Goal: Information Seeking & Learning: Learn about a topic

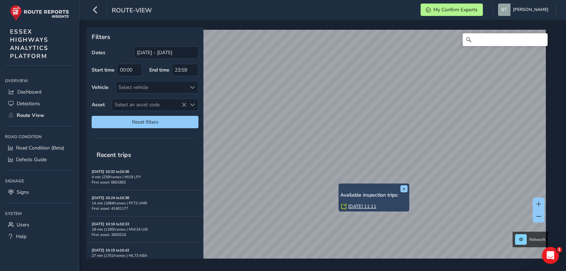
click at [358, 209] on link "Wed, 3 Sep, 11:11" at bounding box center [362, 206] width 28 height 6
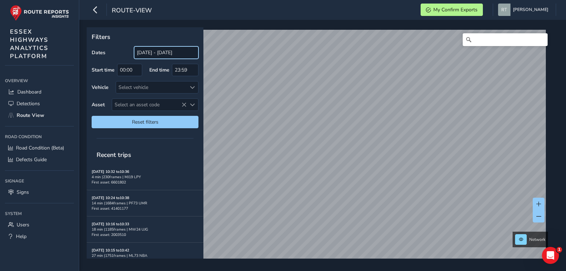
click at [144, 50] on input "[DATE] - [DATE]" at bounding box center [166, 52] width 64 height 12
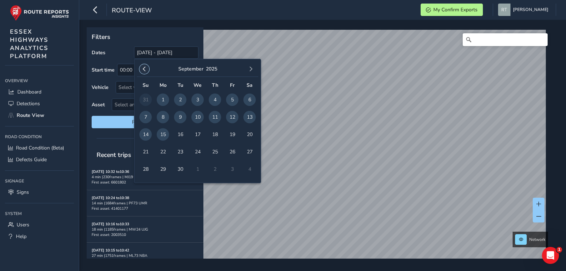
click at [143, 68] on span "button" at bounding box center [144, 69] width 5 height 5
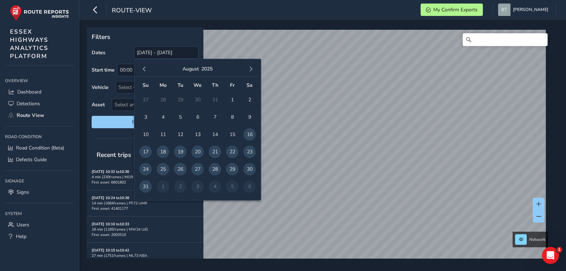
click at [143, 68] on span "button" at bounding box center [144, 69] width 5 height 5
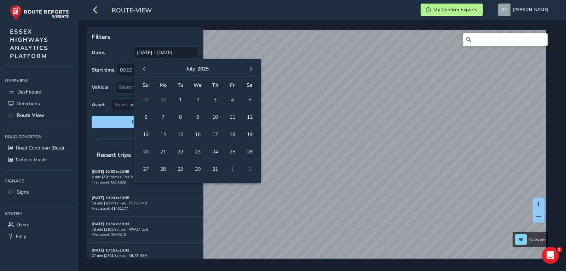
click at [143, 68] on span "button" at bounding box center [144, 69] width 5 height 5
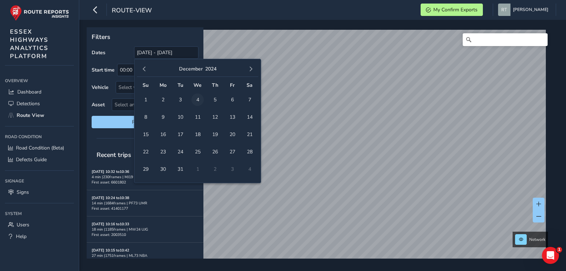
click at [192, 99] on span "4" at bounding box center [198, 99] width 12 height 12
click at [256, 70] on button "button" at bounding box center [251, 69] width 10 height 10
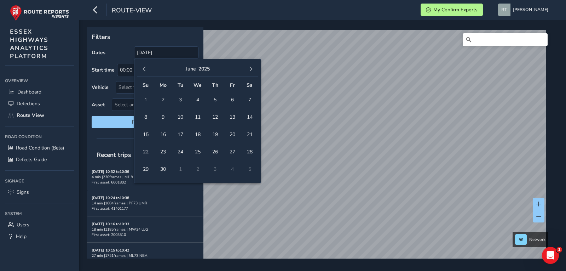
click at [256, 70] on button "button" at bounding box center [251, 69] width 10 height 10
click at [249, 102] on span "4" at bounding box center [250, 99] width 12 height 12
type input "04/12/2024 - 04/10/2025"
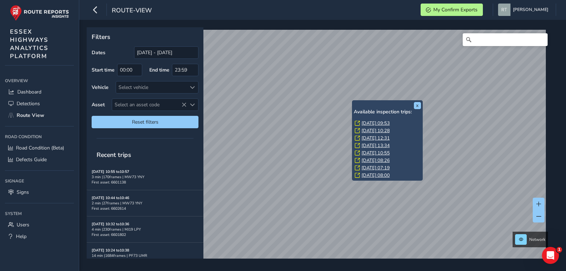
click at [379, 122] on link "[DATE] 09:53" at bounding box center [376, 123] width 28 height 6
click at [371, 121] on link "[DATE] 09:53" at bounding box center [376, 123] width 28 height 6
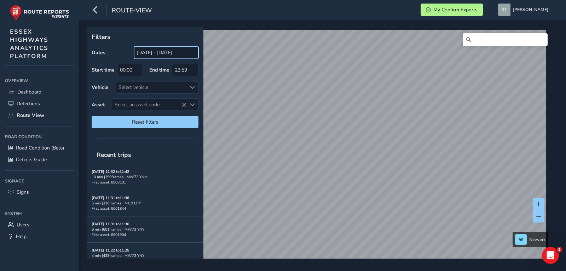
click at [151, 55] on input "[DATE] - [DATE]" at bounding box center [166, 52] width 64 height 12
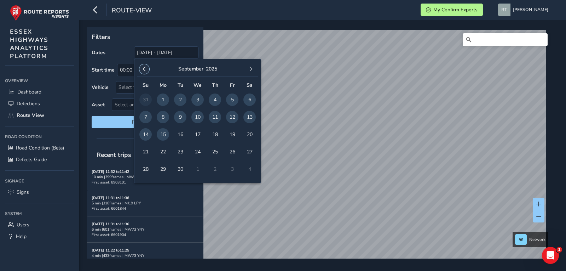
click at [149, 67] on button "button" at bounding box center [144, 69] width 10 height 10
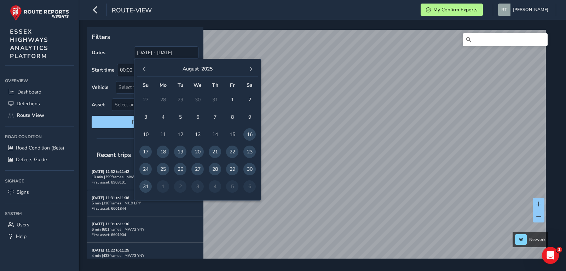
click at [149, 67] on button "button" at bounding box center [144, 69] width 10 height 10
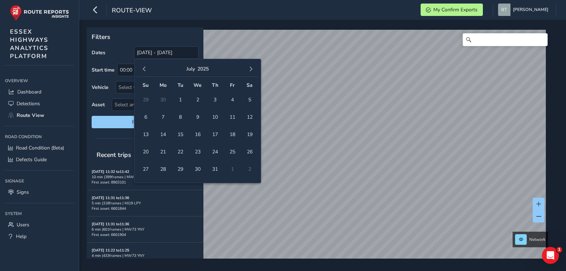
click at [149, 67] on button "button" at bounding box center [144, 69] width 10 height 10
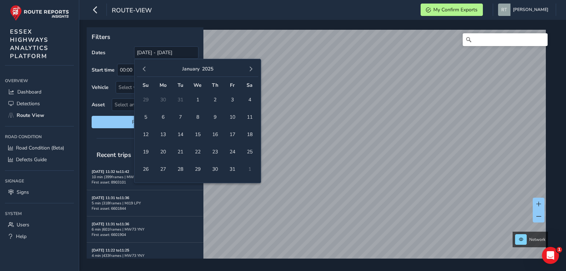
click at [149, 67] on button "button" at bounding box center [144, 69] width 10 height 10
click at [144, 99] on span "1" at bounding box center [145, 99] width 12 height 12
click at [254, 68] on button "button" at bounding box center [251, 69] width 10 height 10
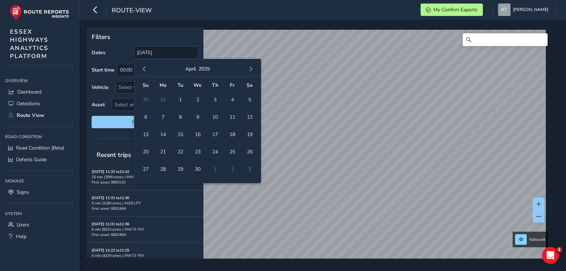
click at [254, 68] on button "button" at bounding box center [251, 69] width 10 height 10
click at [251, 135] on span "20" at bounding box center [250, 134] width 12 height 12
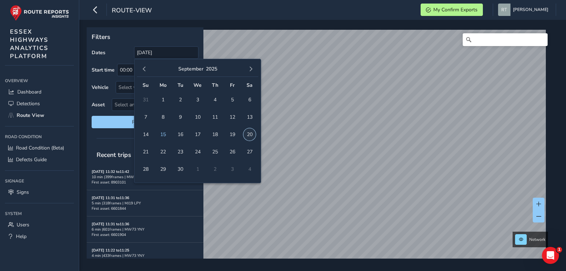
type input "01/12/2024 - 20/09/2025"
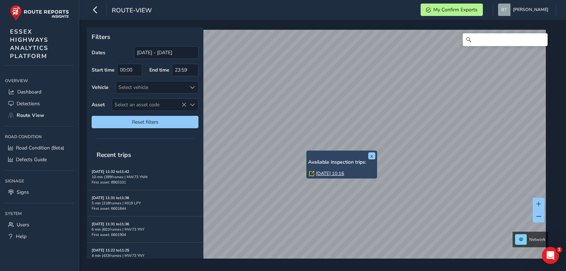
click at [322, 169] on div "Available inspection trips: Mon, 12 May, 10:16" at bounding box center [341, 168] width 67 height 18
click at [320, 171] on link "Mon, 12 May, 10:16" at bounding box center [330, 173] width 28 height 6
click at [333, 175] on link "[DATE] 12:08" at bounding box center [340, 173] width 28 height 6
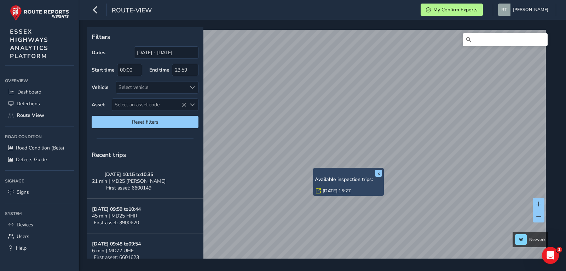
click at [327, 191] on link "Wed, 10 Sep, 15:27" at bounding box center [337, 191] width 28 height 6
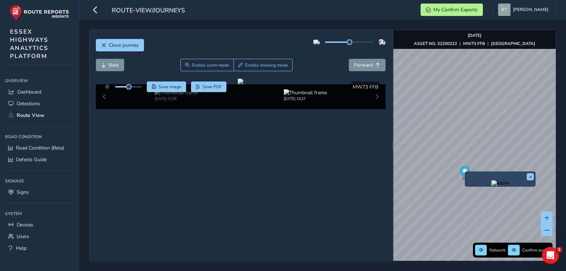
click at [465, 173] on icon "Map marker" at bounding box center [465, 172] width 10 height 12
drag, startPoint x: 129, startPoint y: 87, endPoint x: 145, endPoint y: 86, distance: 16.0
click at [145, 86] on div "Save image Save PDF" at bounding box center [164, 86] width 125 height 11
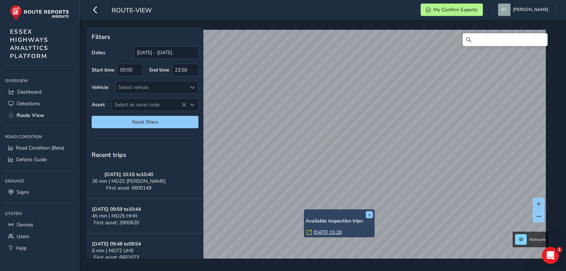
click at [320, 233] on link "[DATE] 15:28" at bounding box center [328, 232] width 28 height 6
